Goal: Information Seeking & Learning: Learn about a topic

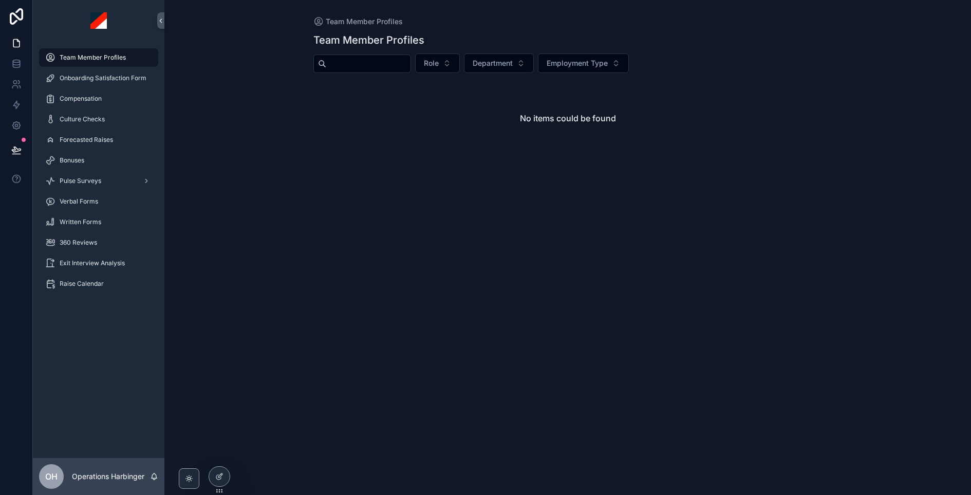
click at [70, 225] on span "Written Forms" at bounding box center [81, 222] width 42 height 8
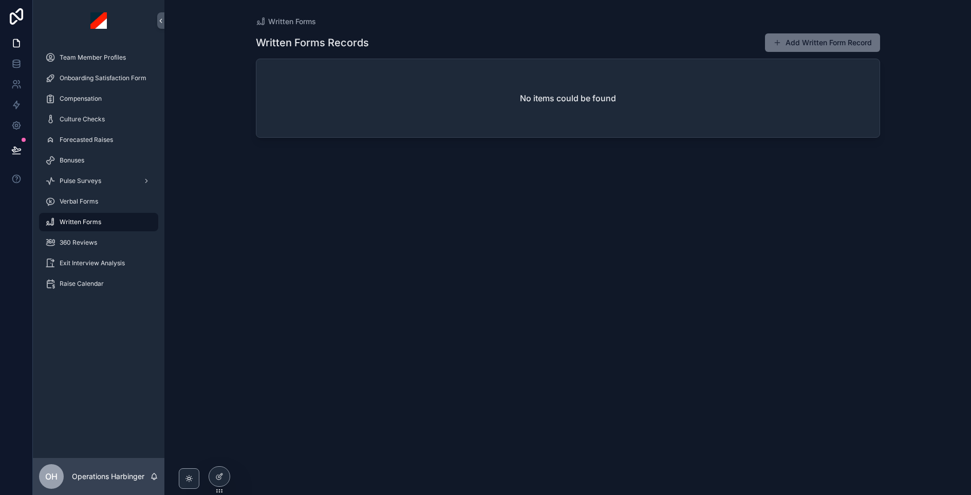
click at [116, 474] on p "Operations Harbinger" at bounding box center [108, 476] width 72 height 10
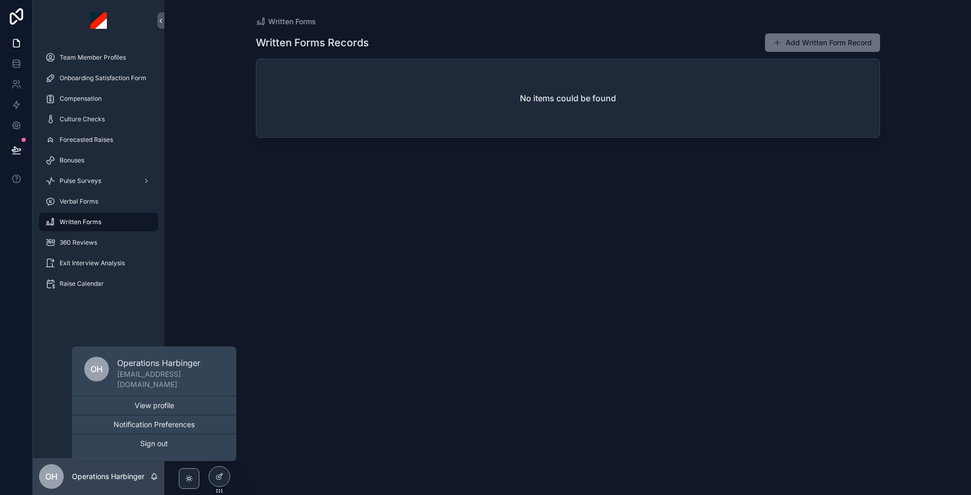
drag, startPoint x: 381, startPoint y: 382, endPoint x: 353, endPoint y: 395, distance: 31.3
click at [381, 382] on div "Written Forms Records Add Written Form Record No items could be found" at bounding box center [568, 255] width 624 height 456
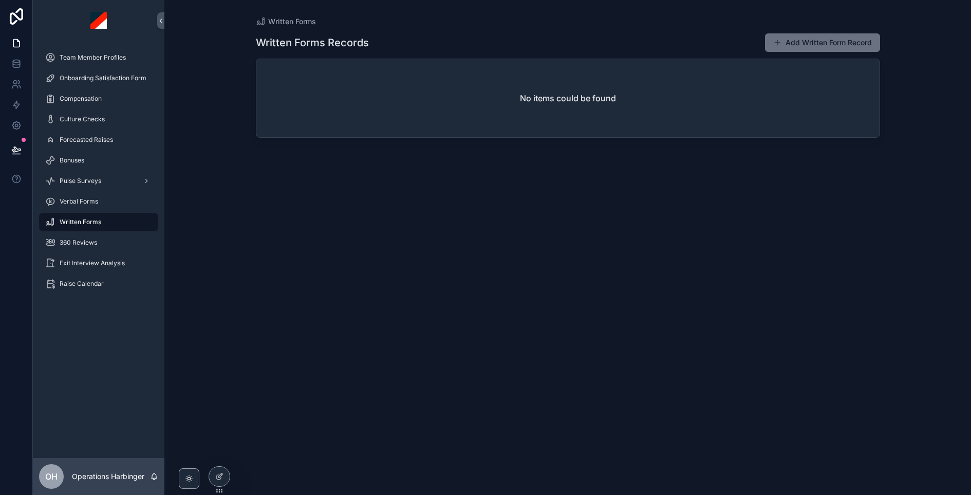
click at [0, 0] on div at bounding box center [0, 0] width 0 height 0
click at [0, 0] on icon at bounding box center [0, 0] width 0 height 0
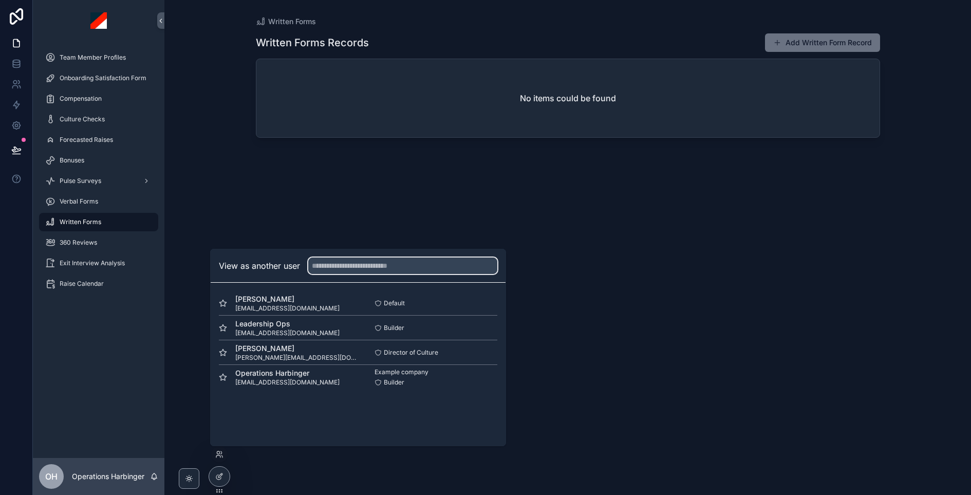
click at [333, 272] on input "text" at bounding box center [402, 266] width 189 height 16
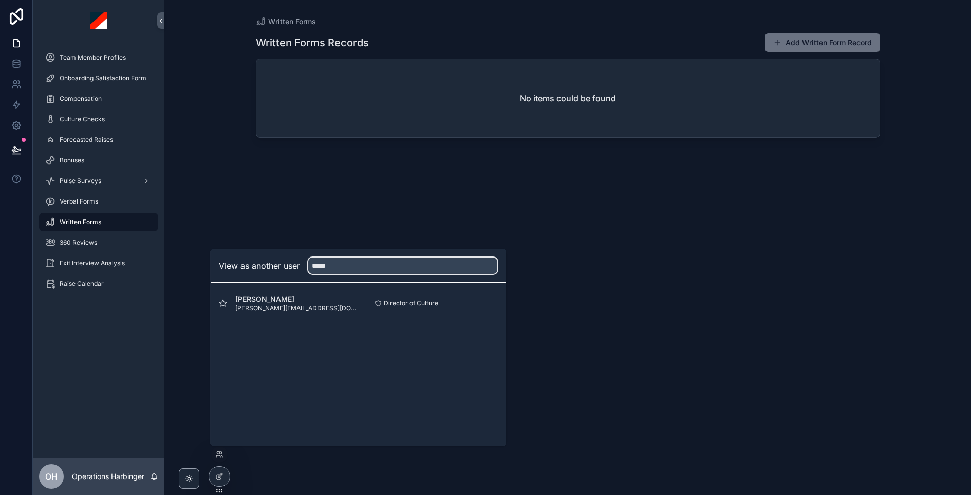
type input "*****"
click at [0, 0] on button "Select" at bounding box center [0, 0] width 0 height 0
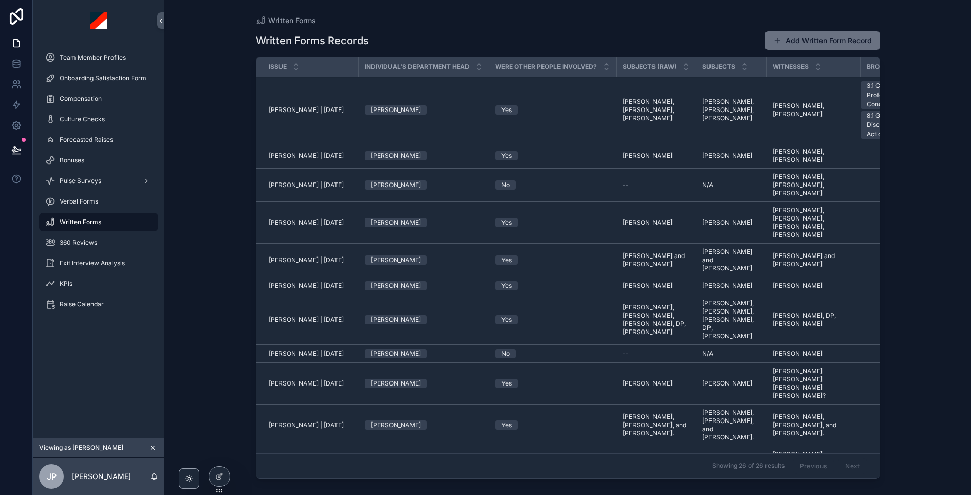
click at [85, 201] on span "Verbal Forms" at bounding box center [79, 201] width 39 height 8
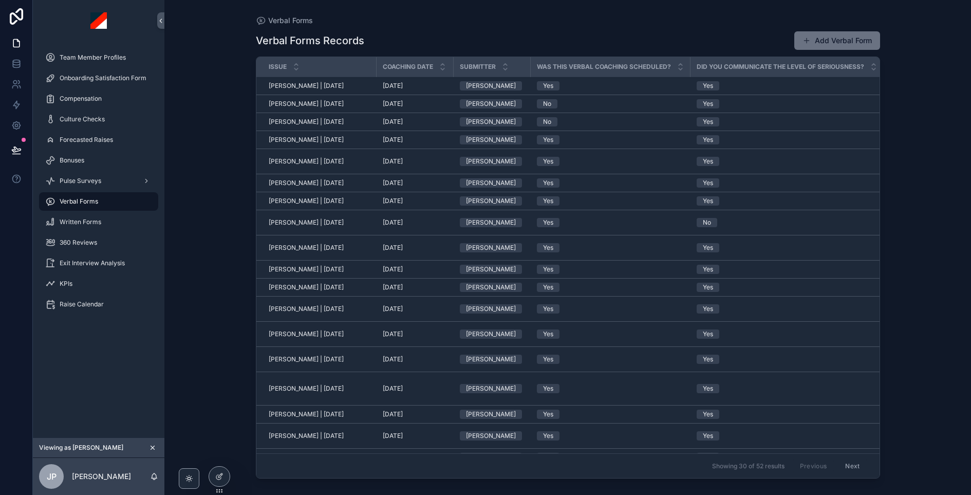
click at [290, 218] on span "[PERSON_NAME] | [DATE]" at bounding box center [306, 222] width 75 height 8
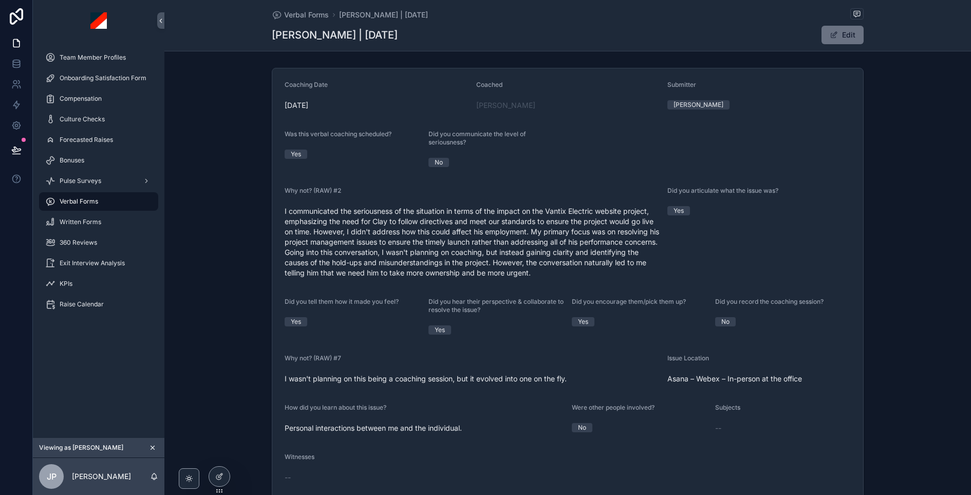
click at [82, 180] on span "Pulse Surveys" at bounding box center [81, 181] width 42 height 8
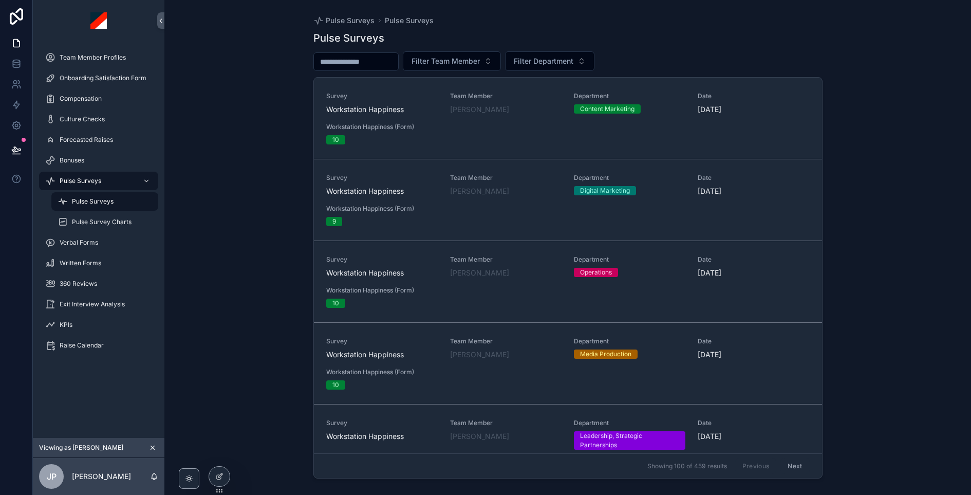
click at [89, 155] on div "Bonuses" at bounding box center [98, 160] width 107 height 16
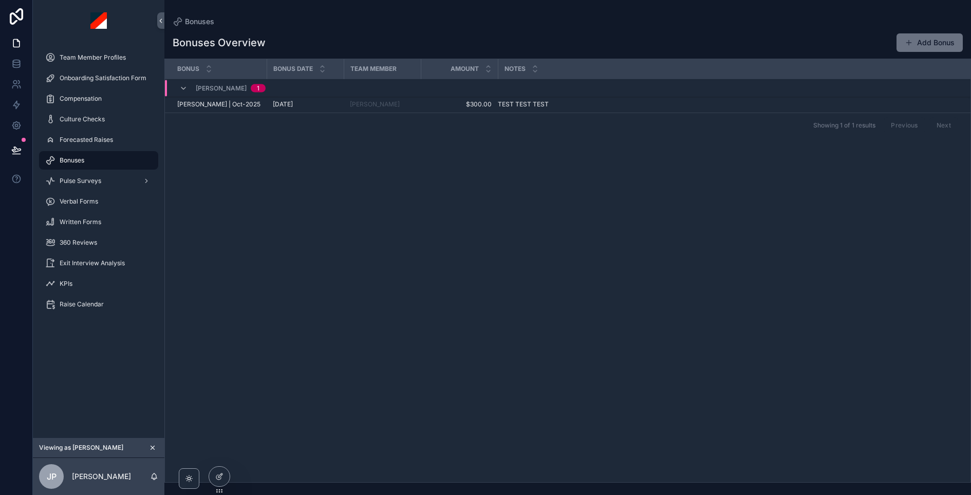
click at [103, 139] on span "Forecasted Raises" at bounding box center [86, 140] width 53 height 8
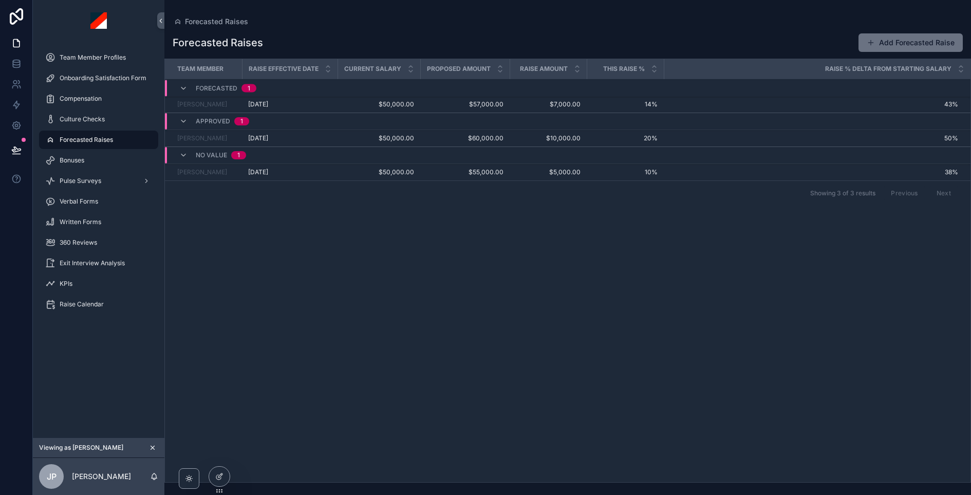
click at [83, 100] on span "Compensation" at bounding box center [81, 99] width 42 height 8
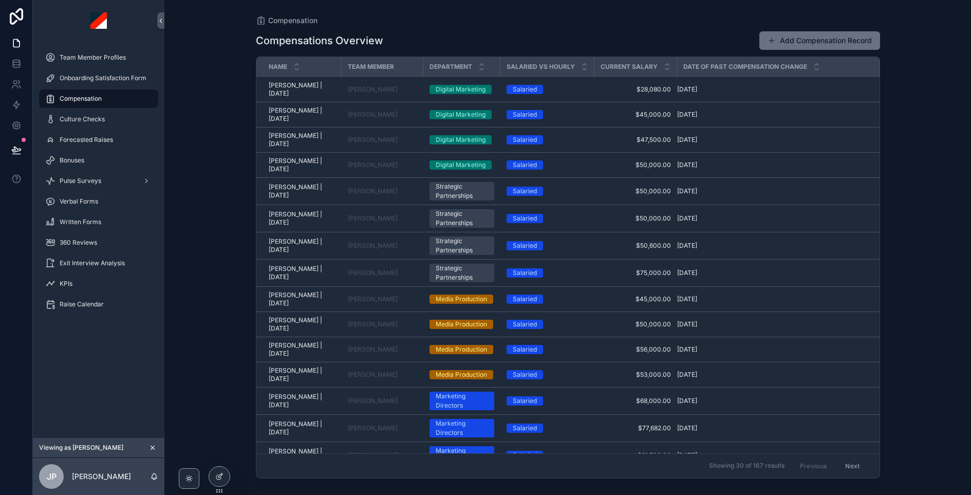
click at [95, 247] on div "360 Reviews" at bounding box center [98, 242] width 107 height 16
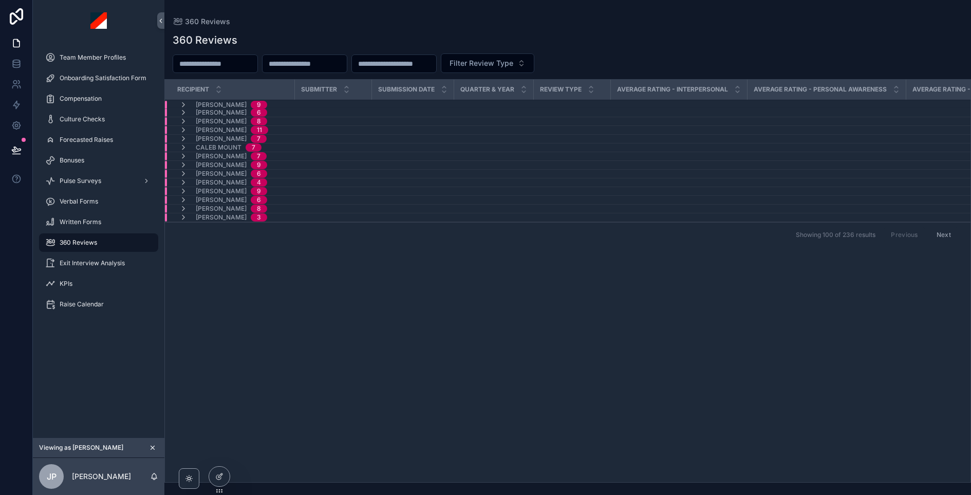
click at [227, 161] on span "[PERSON_NAME]" at bounding box center [221, 165] width 51 height 8
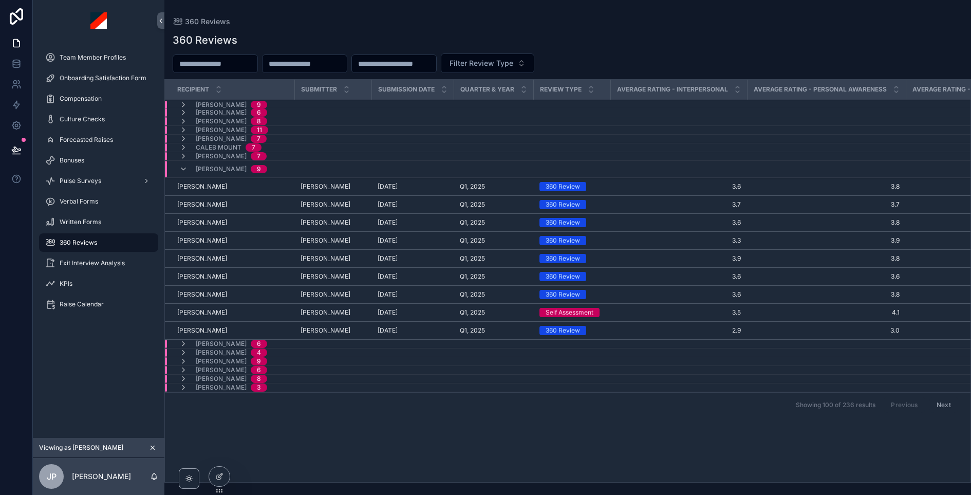
click at [264, 209] on td "[PERSON_NAME] [PERSON_NAME]" at bounding box center [230, 205] width 130 height 18
click at [237, 202] on div "[PERSON_NAME] [PERSON_NAME]" at bounding box center [232, 204] width 111 height 8
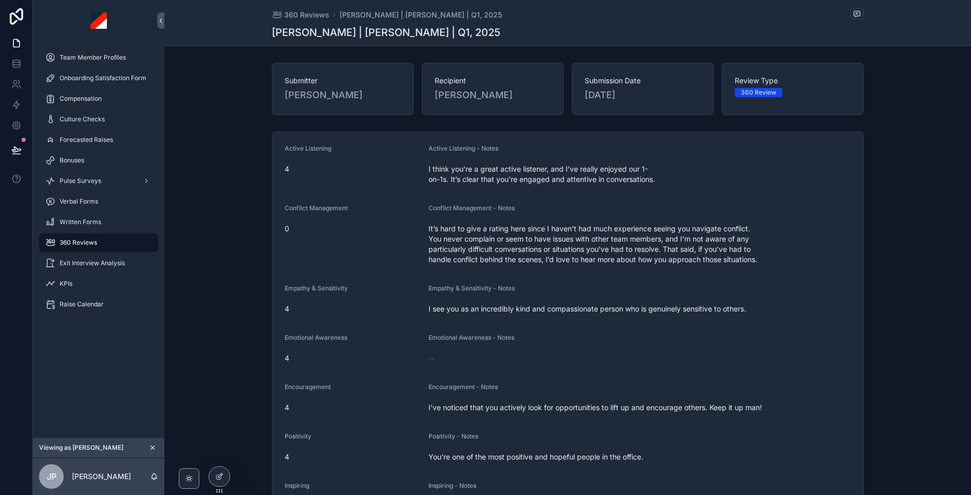
click at [97, 59] on span "Team Member Profiles" at bounding box center [93, 57] width 66 height 8
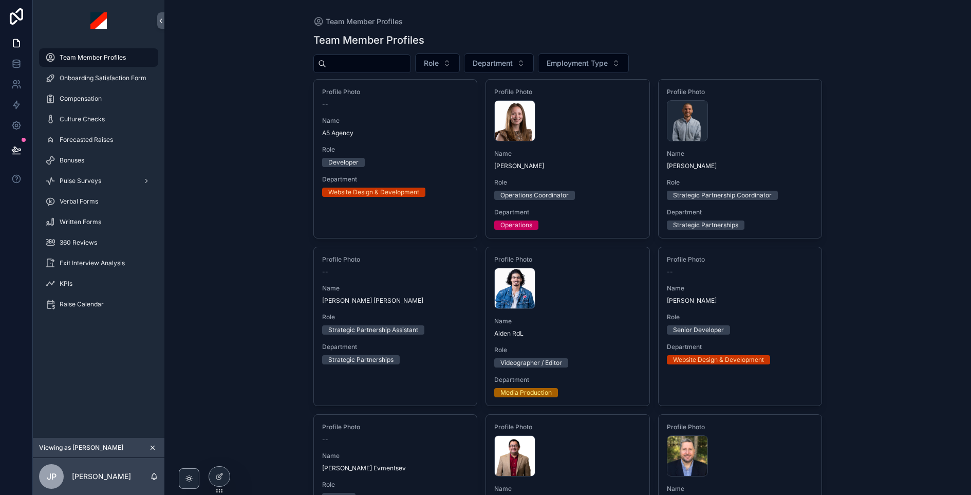
click at [153, 446] on icon "scrollable content" at bounding box center [152, 447] width 7 height 7
